Goal: Task Accomplishment & Management: Use online tool/utility

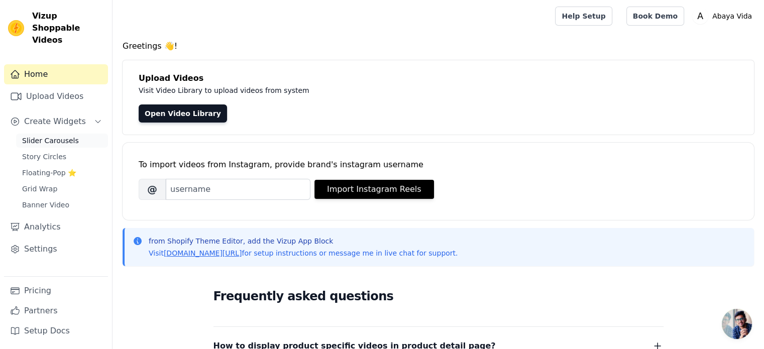
click at [55, 136] on span "Slider Carousels" at bounding box center [50, 141] width 57 height 10
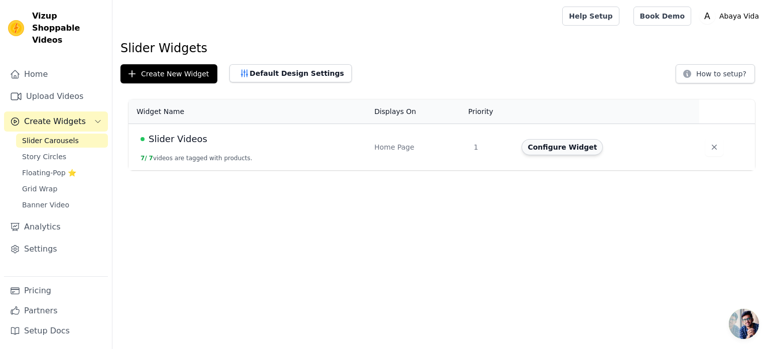
click at [580, 148] on button "Configure Widget" at bounding box center [562, 147] width 81 height 16
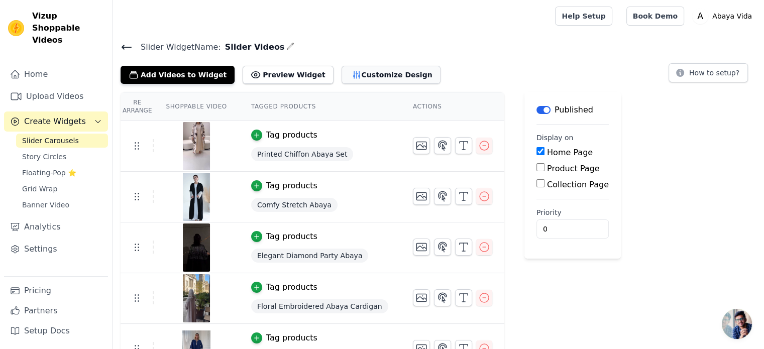
click at [359, 79] on button "Customize Design" at bounding box center [391, 75] width 99 height 18
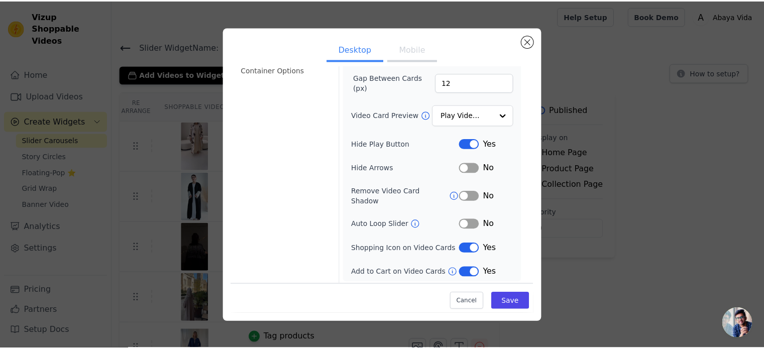
scroll to position [101, 0]
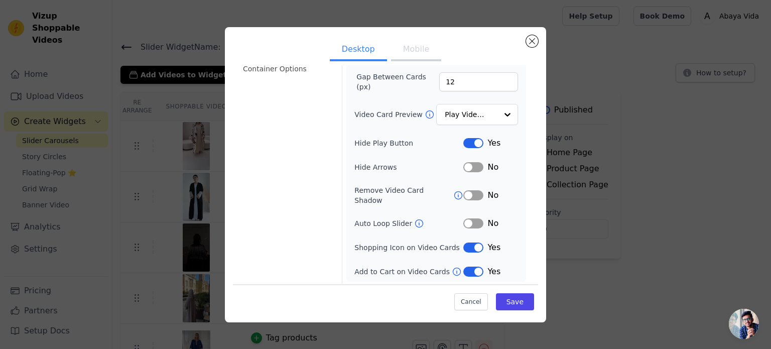
click at [474, 246] on button "Label" at bounding box center [474, 248] width 20 height 10
click at [509, 301] on button "Save" at bounding box center [515, 301] width 38 height 17
